Goal: Consume media (video, audio): Consume media (video, audio)

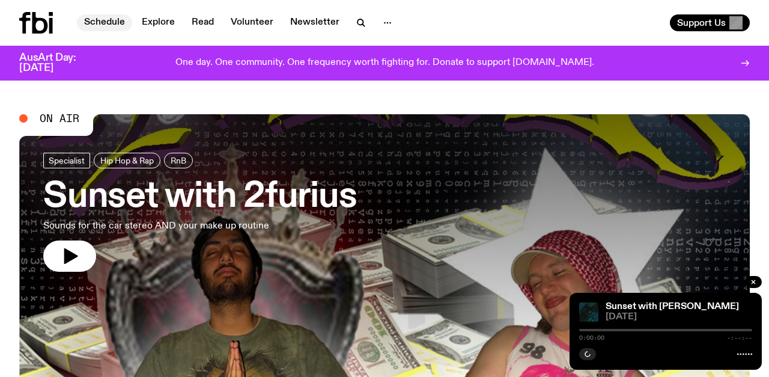
click at [108, 25] on link "Schedule" at bounding box center [104, 22] width 55 height 17
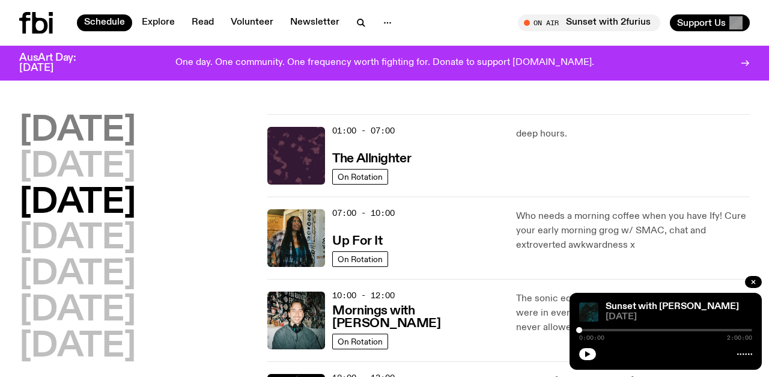
click at [129, 130] on h2 "[DATE]" at bounding box center [77, 131] width 117 height 34
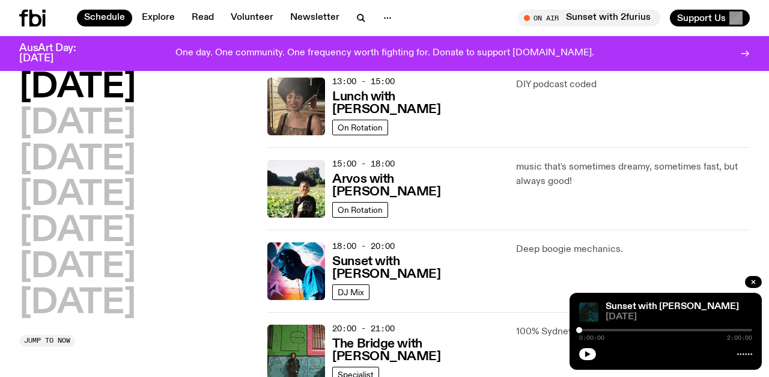
scroll to position [403, 0]
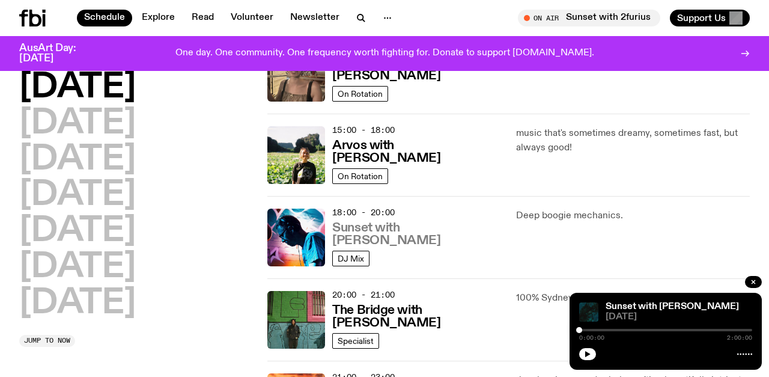
click at [412, 242] on h3 "Sunset with [PERSON_NAME]" at bounding box center [416, 234] width 169 height 25
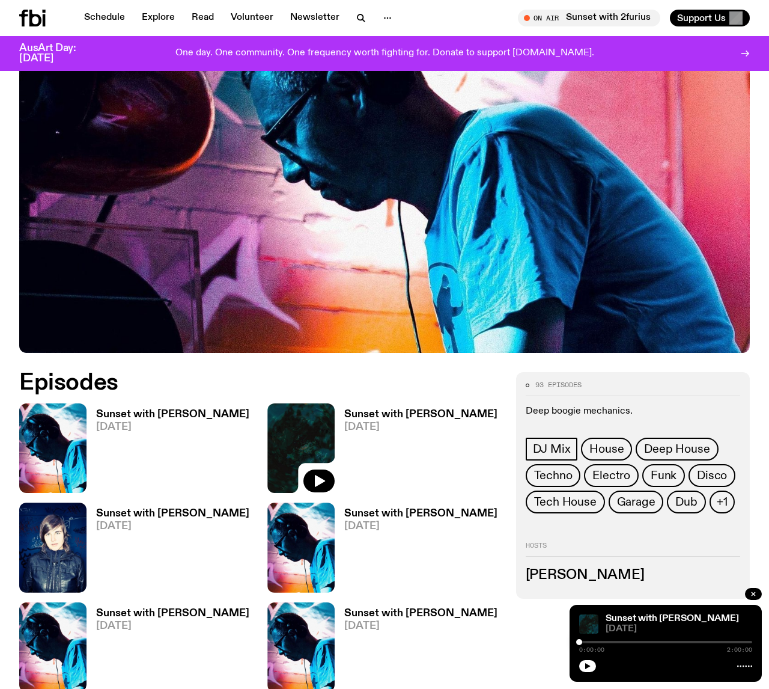
scroll to position [305, 0]
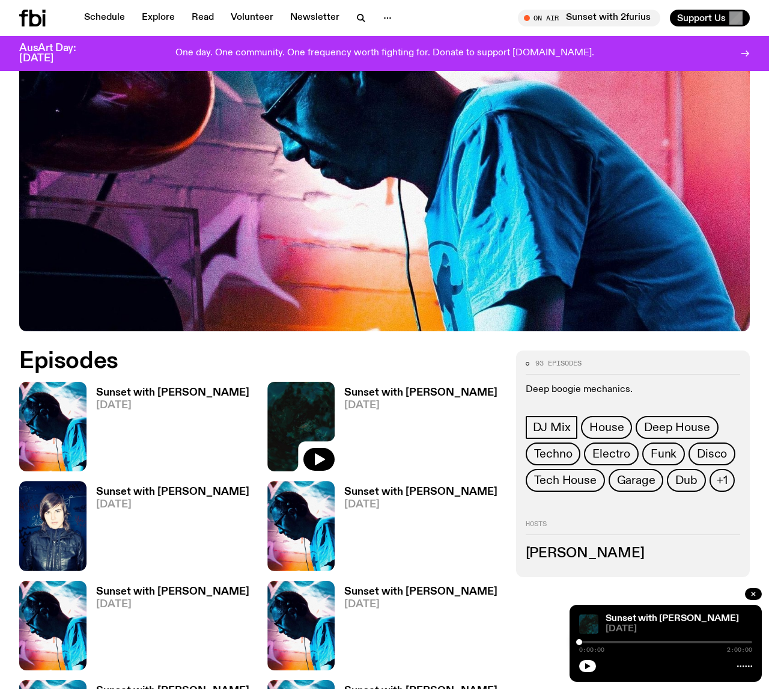
click at [169, 376] on h3 "Sunset with [PERSON_NAME]" at bounding box center [172, 492] width 153 height 10
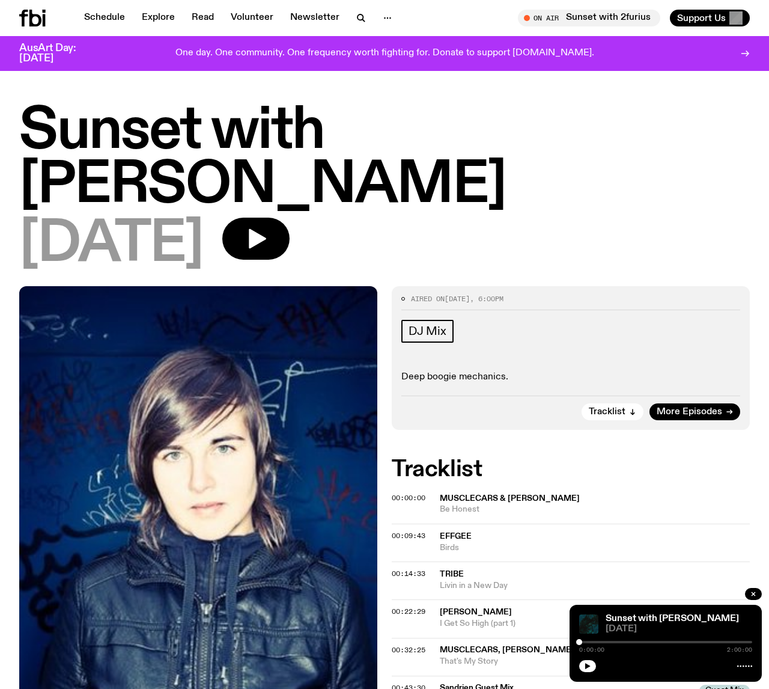
scroll to position [5, 0]
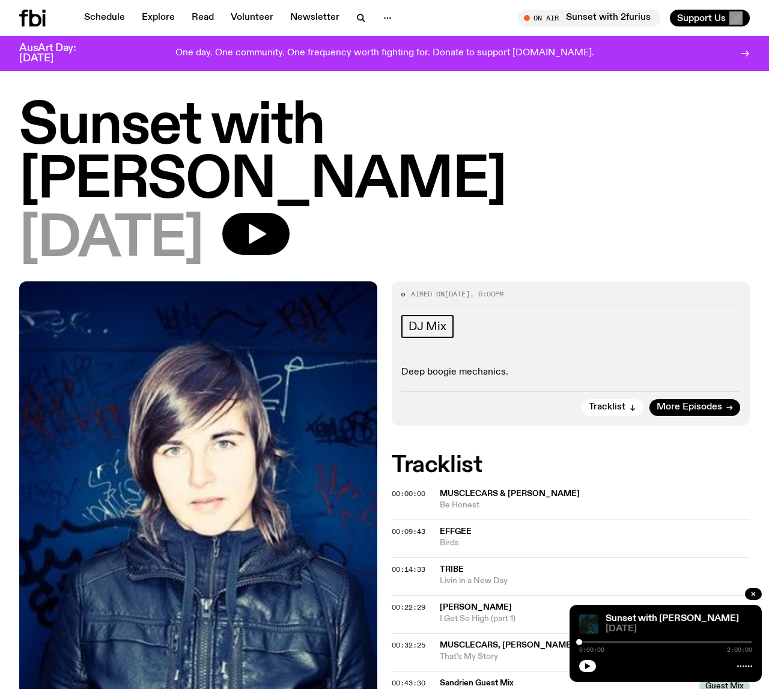
click at [379, 213] on div "[DATE]" at bounding box center [384, 240] width 731 height 54
click at [266, 224] on icon "button" at bounding box center [257, 234] width 17 height 20
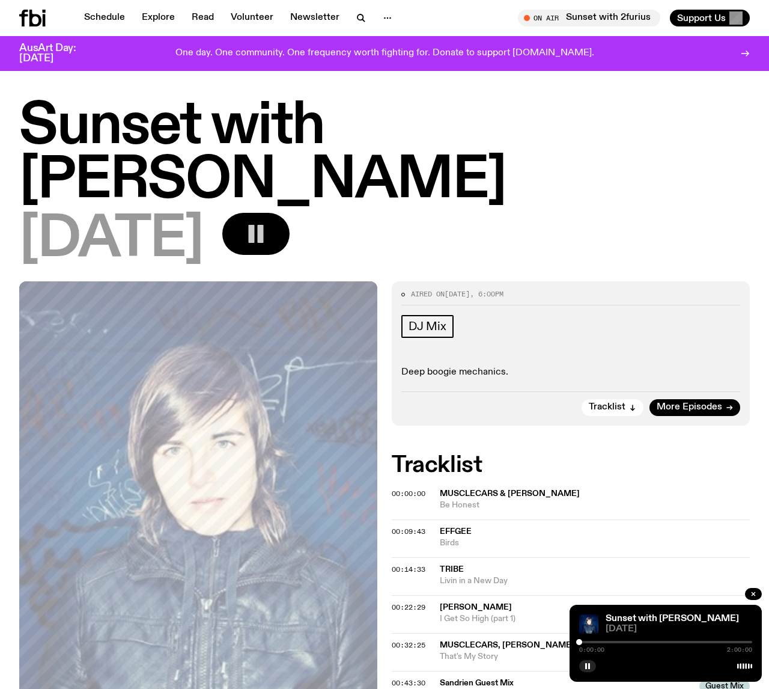
click at [264, 225] on rect "button" at bounding box center [261, 234] width 6 height 18
